Goal: Information Seeking & Learning: Find specific fact

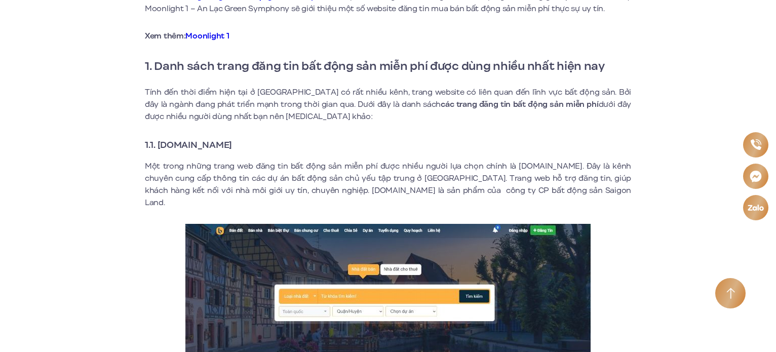
scroll to position [405, 0]
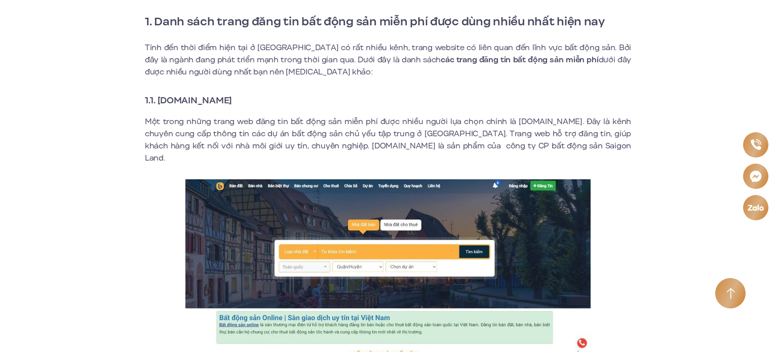
drag, startPoint x: 255, startPoint y: 100, endPoint x: 216, endPoint y: 105, distance: 39.9
click at [230, 103] on h3 "1.1. [DOMAIN_NAME]" at bounding box center [388, 100] width 486 height 14
drag, startPoint x: 158, startPoint y: 100, endPoint x: 149, endPoint y: 98, distance: 9.2
click at [149, 98] on strong "1.1. [DOMAIN_NAME]" at bounding box center [188, 100] width 87 height 13
drag, startPoint x: 198, startPoint y: 97, endPoint x: 179, endPoint y: 101, distance: 19.7
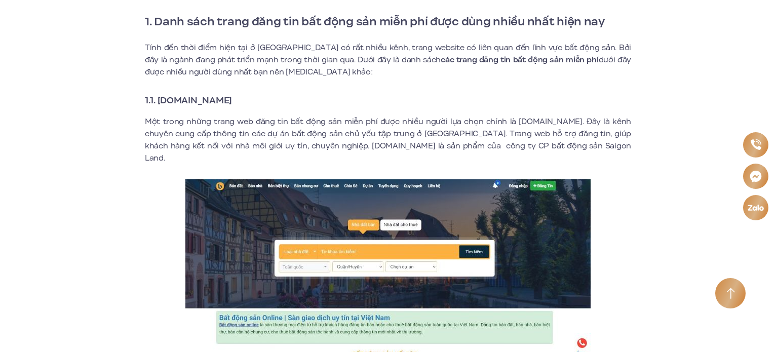
click at [194, 99] on strong "1.1. [DOMAIN_NAME]" at bounding box center [188, 100] width 87 height 13
click at [160, 100] on strong "1.1. [DOMAIN_NAME]" at bounding box center [188, 100] width 87 height 13
click at [232, 99] on strong "1.1. [DOMAIN_NAME]" at bounding box center [188, 100] width 87 height 13
drag, startPoint x: 251, startPoint y: 99, endPoint x: 215, endPoint y: 99, distance: 36.0
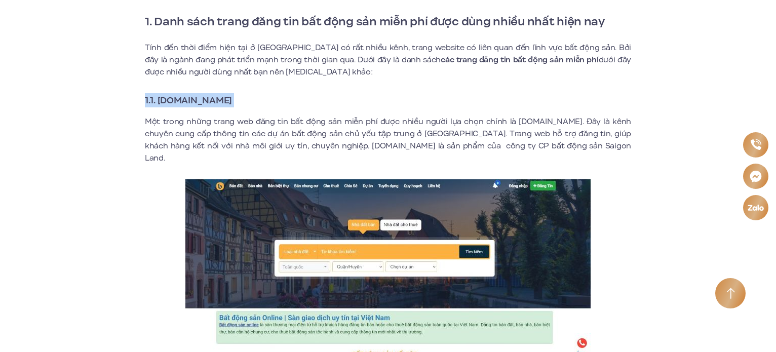
click at [215, 99] on strong "1.1. [DOMAIN_NAME]" at bounding box center [188, 100] width 87 height 13
click at [209, 101] on strong "1.1. [DOMAIN_NAME]" at bounding box center [188, 100] width 87 height 13
drag, startPoint x: 158, startPoint y: 101, endPoint x: 254, endPoint y: 104, distance: 95.8
click at [254, 104] on h3 "1.1. [DOMAIN_NAME]" at bounding box center [388, 100] width 486 height 14
copy strong "[DOMAIN_NAME]"
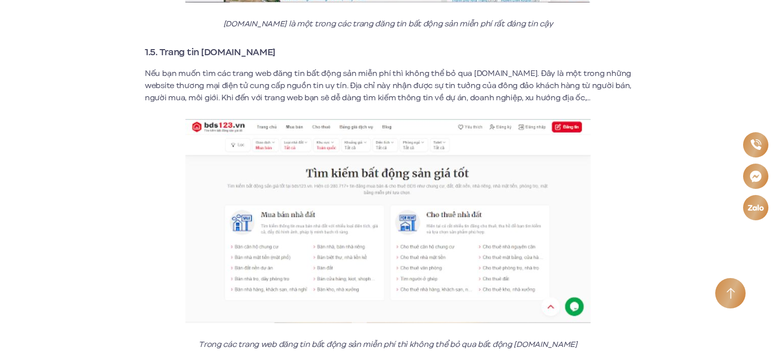
scroll to position [1824, 0]
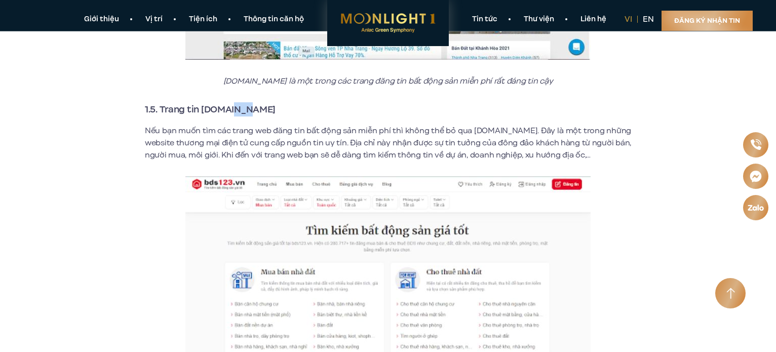
drag, startPoint x: 253, startPoint y: 96, endPoint x: 219, endPoint y: 95, distance: 33.5
click at [219, 102] on h3 "1.5. Trang tin [DOMAIN_NAME]" at bounding box center [388, 109] width 486 height 14
click at [203, 103] on strong "1.5. Trang tin [DOMAIN_NAME]" at bounding box center [210, 109] width 131 height 13
drag, startPoint x: 203, startPoint y: 98, endPoint x: 223, endPoint y: 97, distance: 20.3
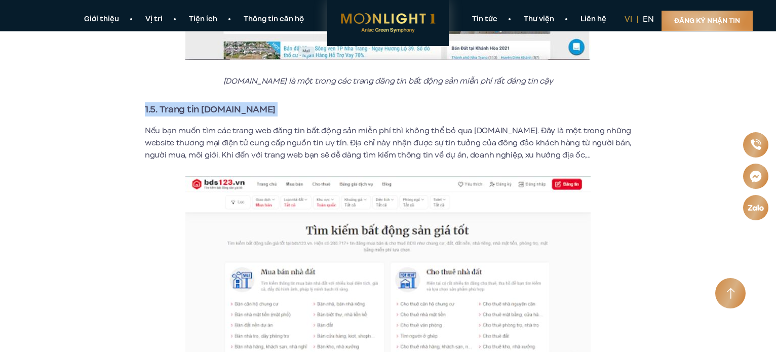
click at [219, 103] on strong "1.5. Trang tin [DOMAIN_NAME]" at bounding box center [210, 109] width 131 height 13
click at [223, 103] on strong "1.5. Trang tin [DOMAIN_NAME]" at bounding box center [210, 109] width 131 height 13
drag, startPoint x: 223, startPoint y: 98, endPoint x: 208, endPoint y: 97, distance: 15.8
click at [210, 103] on strong "1.5. Trang tin [DOMAIN_NAME]" at bounding box center [210, 109] width 131 height 13
click at [203, 103] on strong "1.5. Trang tin [DOMAIN_NAME]" at bounding box center [210, 109] width 131 height 13
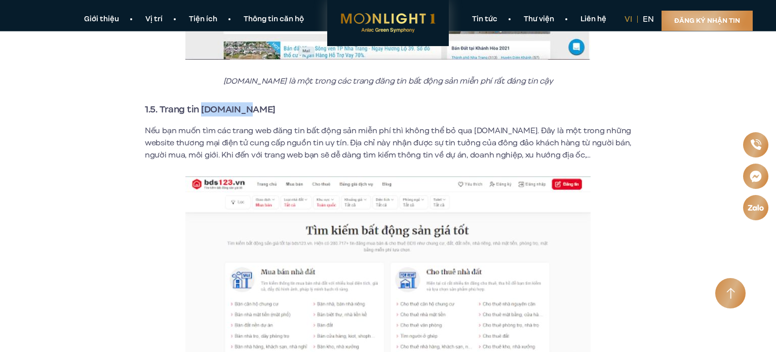
drag, startPoint x: 204, startPoint y: 95, endPoint x: 254, endPoint y: 93, distance: 49.7
click at [254, 102] on h3 "1.5. Trang tin [DOMAIN_NAME]" at bounding box center [388, 109] width 486 height 14
copy strong "[DOMAIN_NAME]"
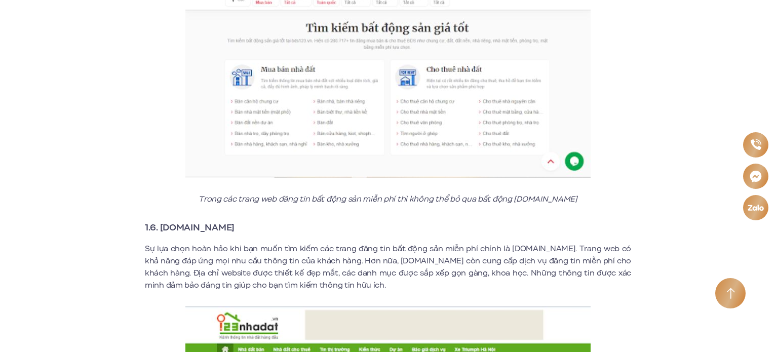
scroll to position [2128, 0]
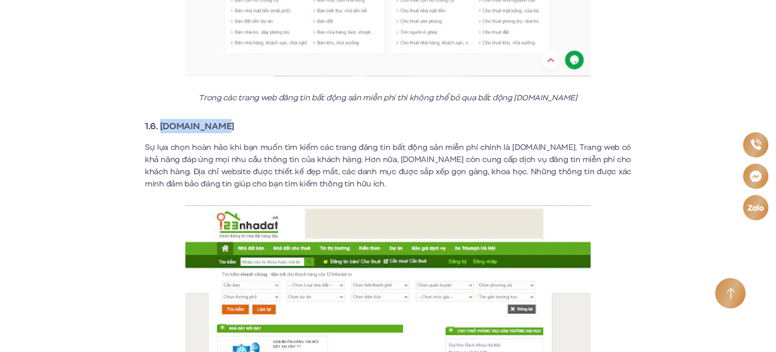
drag, startPoint x: 164, startPoint y: 114, endPoint x: 219, endPoint y: 115, distance: 55.7
click at [219, 119] on h3 "1.6. [DOMAIN_NAME]" at bounding box center [388, 126] width 486 height 14
copy strong "[DOMAIN_NAME]"
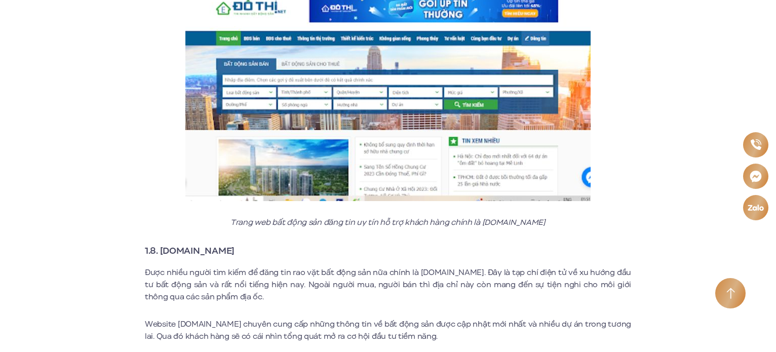
scroll to position [2838, 0]
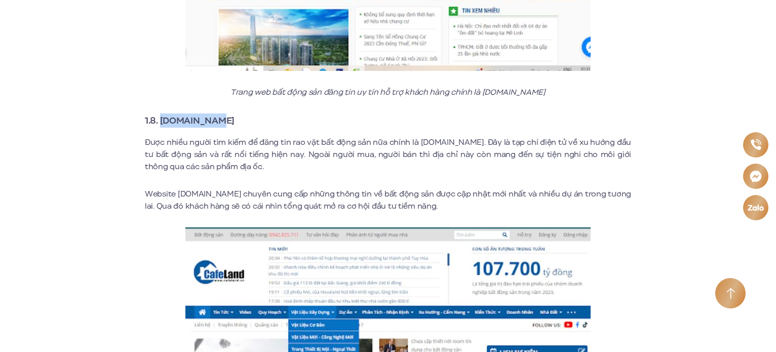
drag, startPoint x: 162, startPoint y: 110, endPoint x: 220, endPoint y: 110, distance: 57.8
click at [220, 114] on h3 "1.8. [DOMAIN_NAME]" at bounding box center [388, 121] width 486 height 14
copy strong "[DOMAIN_NAME]"
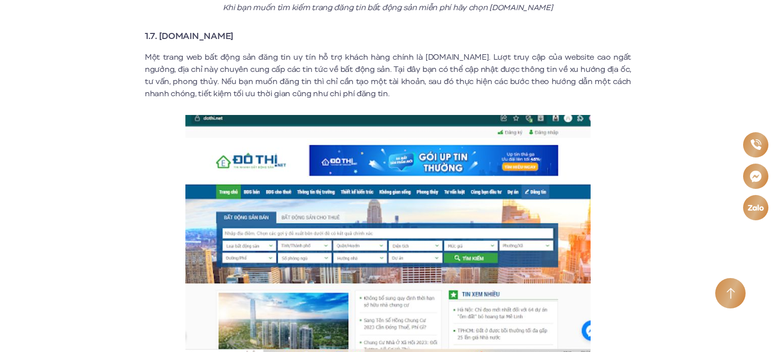
scroll to position [2584, 0]
